Goal: Communication & Community: Answer question/provide support

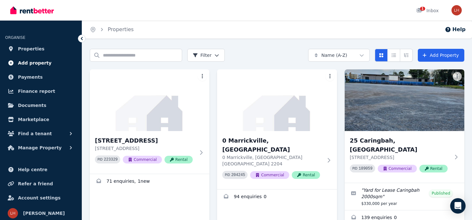
scroll to position [34, 0]
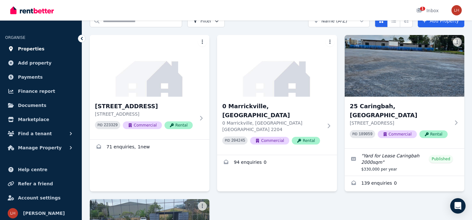
click at [36, 50] on span "Properties" at bounding box center [31, 49] width 27 height 8
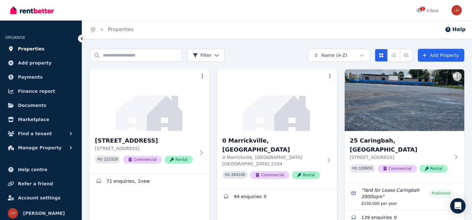
click at [32, 48] on span "Properties" at bounding box center [31, 49] width 27 height 8
click at [36, 120] on span "Marketplace" at bounding box center [33, 119] width 31 height 8
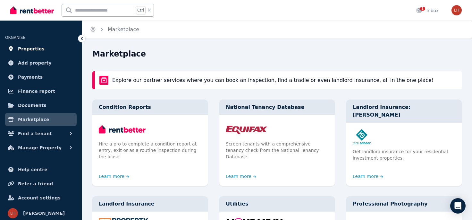
click at [23, 47] on span "Properties" at bounding box center [31, 49] width 27 height 8
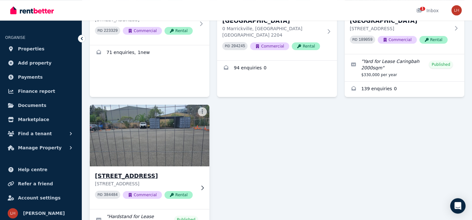
scroll to position [176, 0]
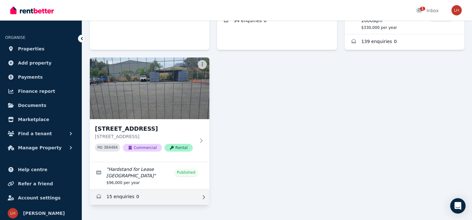
click at [134, 189] on link "Enquiries for 137 Turrella St, Turrella" at bounding box center [150, 196] width 120 height 15
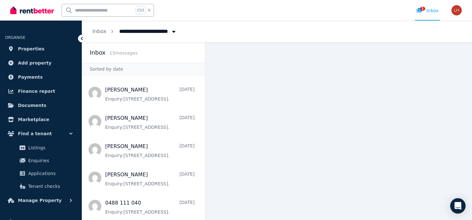
scroll to position [281, 0]
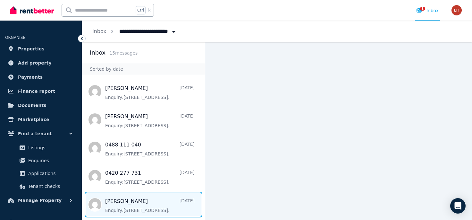
click at [134, 207] on span "Message list" at bounding box center [143, 205] width 123 height 26
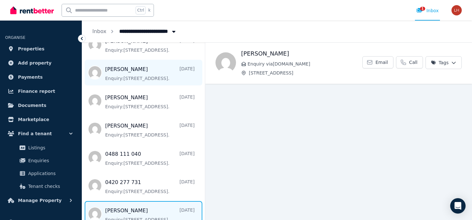
scroll to position [281, 0]
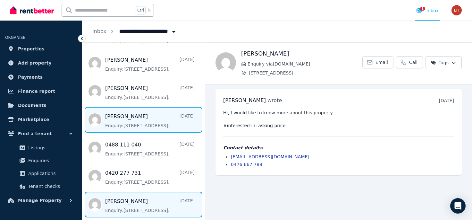
click at [137, 118] on span "Message list" at bounding box center [143, 120] width 123 height 26
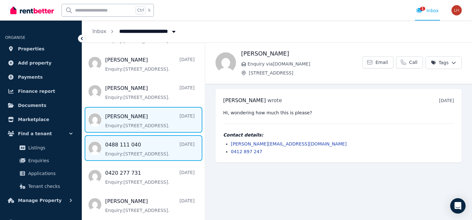
click at [127, 156] on span "Message list" at bounding box center [143, 148] width 123 height 26
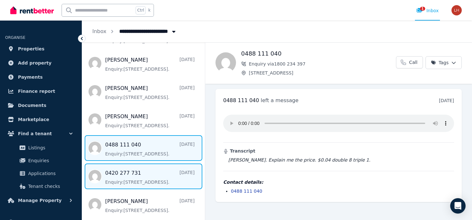
click at [142, 185] on span "Message list" at bounding box center [143, 176] width 123 height 26
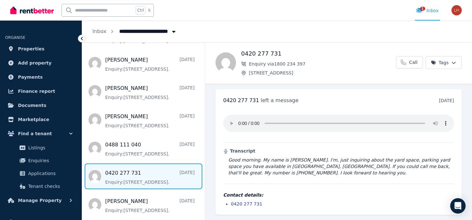
click at [171, 34] on icon "Breadcrumb" at bounding box center [174, 31] width 6 height 5
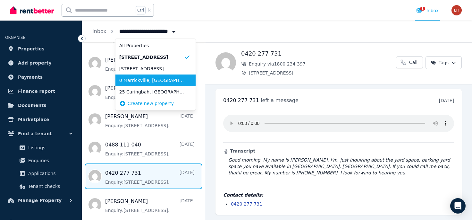
click at [165, 81] on span "0 Marrickville, [GEOGRAPHIC_DATA]" at bounding box center [151, 80] width 65 height 6
type input "**********"
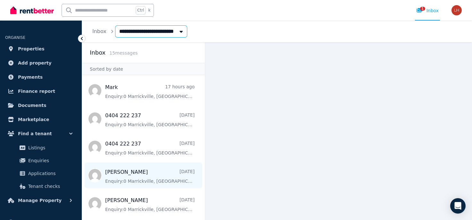
scroll to position [281, 0]
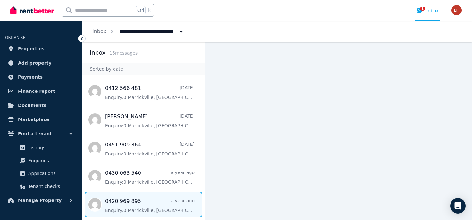
click at [148, 209] on span "Message list" at bounding box center [143, 205] width 123 height 26
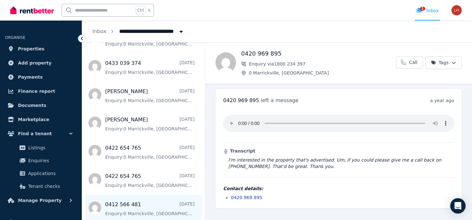
scroll to position [281, 0]
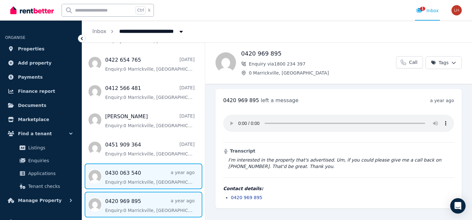
click at [163, 168] on span "Message list" at bounding box center [143, 176] width 123 height 26
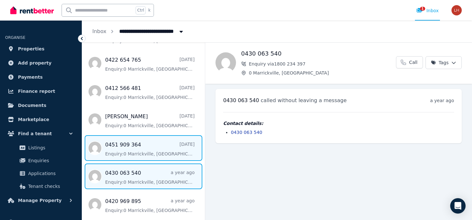
click at [166, 154] on span "Message list" at bounding box center [143, 148] width 123 height 26
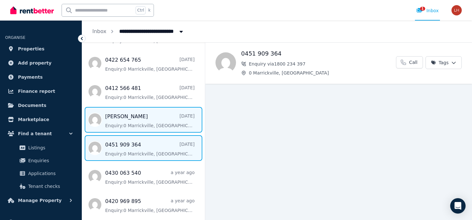
click at [167, 128] on span "Message list" at bounding box center [143, 120] width 123 height 26
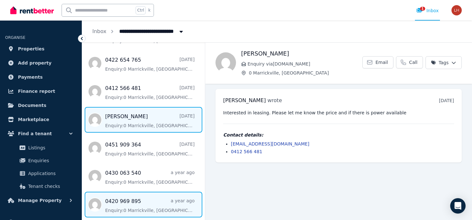
click at [146, 202] on span "Message list" at bounding box center [143, 205] width 123 height 26
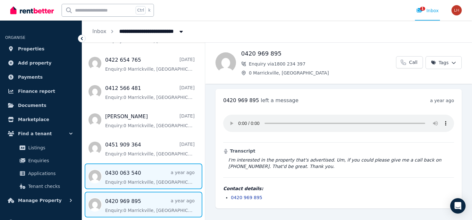
click at [148, 185] on span "Message list" at bounding box center [143, 176] width 123 height 26
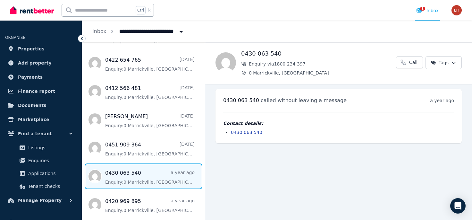
click at [153, 165] on span "Message list" at bounding box center [143, 176] width 123 height 26
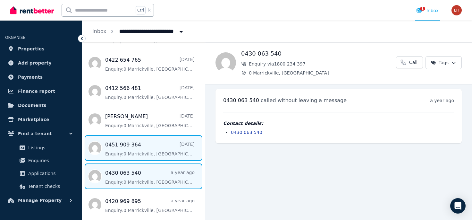
click at [155, 157] on span "Message list" at bounding box center [143, 148] width 123 height 26
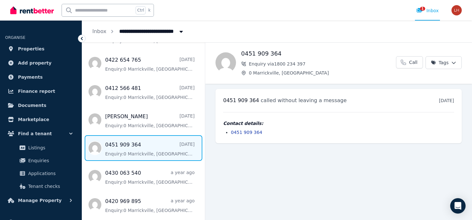
click at [157, 139] on span "Message list" at bounding box center [143, 148] width 123 height 26
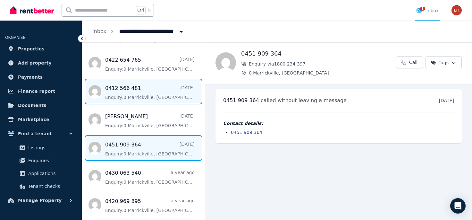
click at [160, 100] on span "Message list" at bounding box center [143, 92] width 123 height 26
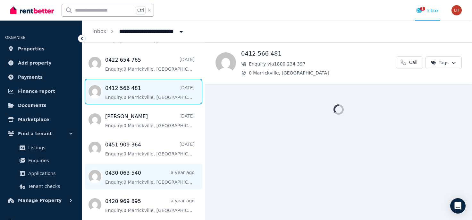
scroll to position [157, 0]
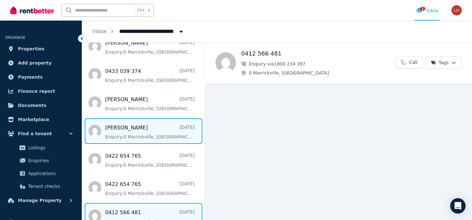
click at [154, 134] on span "Message list" at bounding box center [143, 131] width 123 height 26
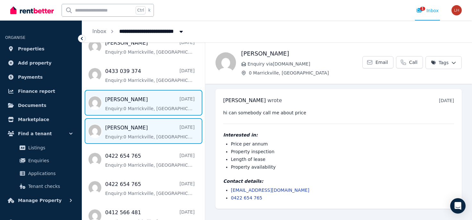
click at [168, 105] on span "Message list" at bounding box center [143, 103] width 123 height 26
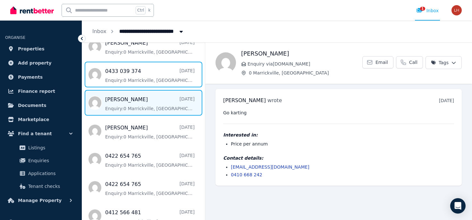
drag, startPoint x: 140, startPoint y: 74, endPoint x: 160, endPoint y: 110, distance: 40.6
click at [140, 75] on span "Message list" at bounding box center [143, 75] width 123 height 26
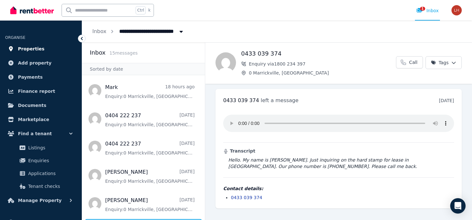
click at [41, 48] on link "Properties" at bounding box center [41, 48] width 72 height 13
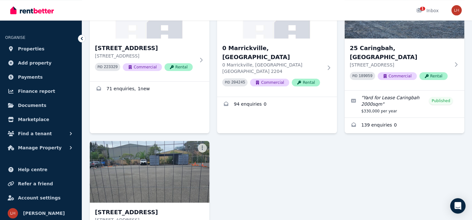
scroll to position [70, 0]
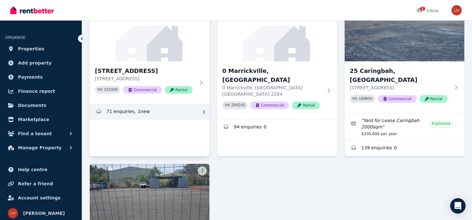
click at [141, 112] on link "Enquiries for 0 Bermill Street, Rockdale" at bounding box center [150, 111] width 120 height 15
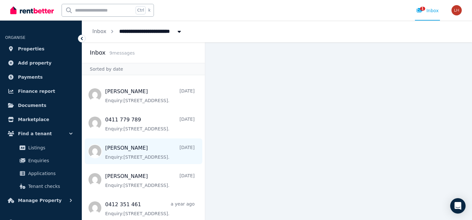
scroll to position [112, 0]
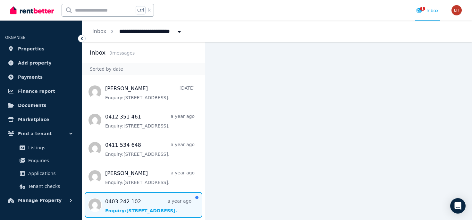
click at [150, 204] on span "Message list" at bounding box center [143, 205] width 123 height 26
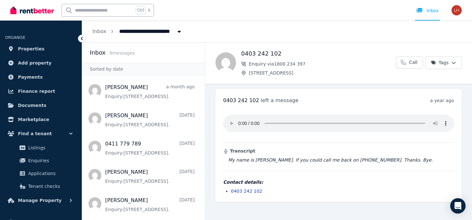
click at [275, 26] on div "**********" at bounding box center [277, 32] width 390 height 22
